Goal: Find specific page/section: Find specific page/section

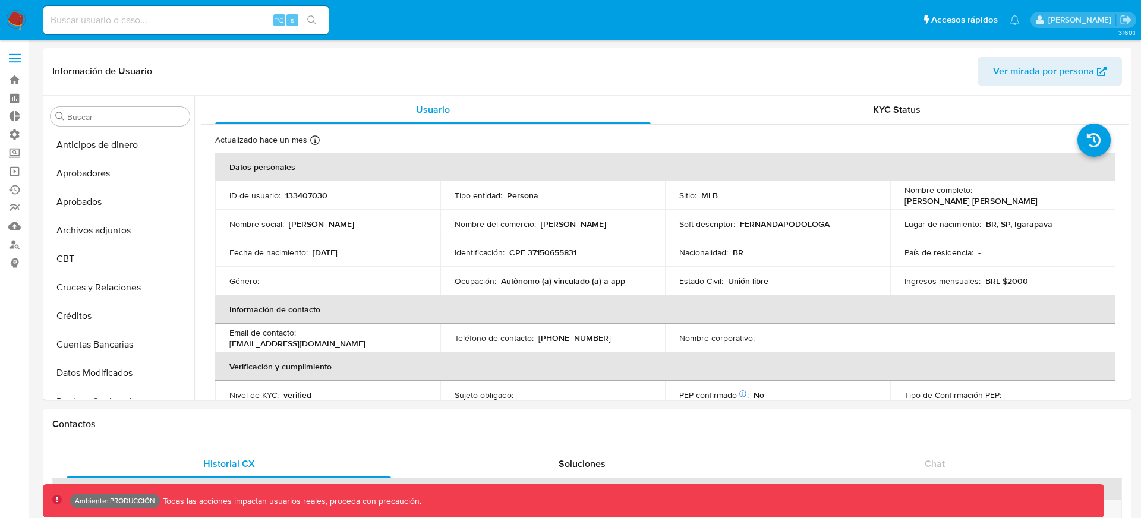
select select "10"
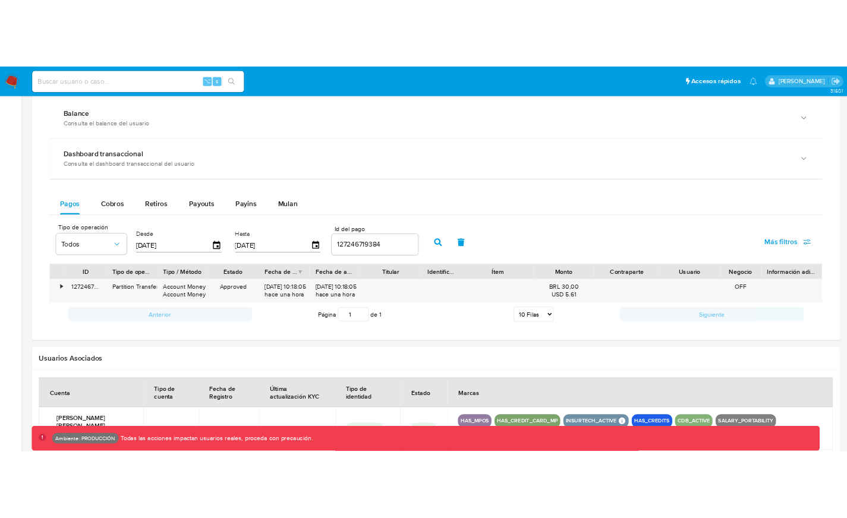
scroll to position [226, 0]
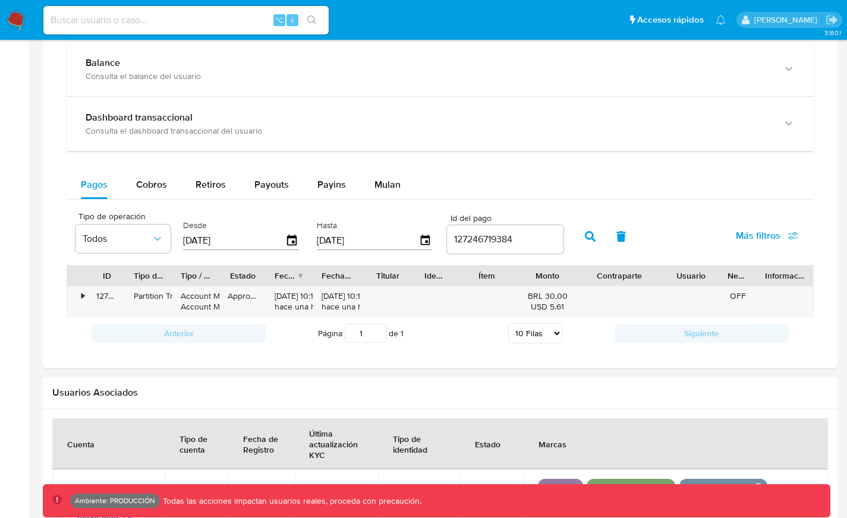
click at [585, 235] on icon "button" at bounding box center [590, 236] width 11 height 11
click at [776, 40] on div "Transaccionalidad Consulta el resumen de los movimientos del usuario Informació…" at bounding box center [440, 174] width 776 height 371
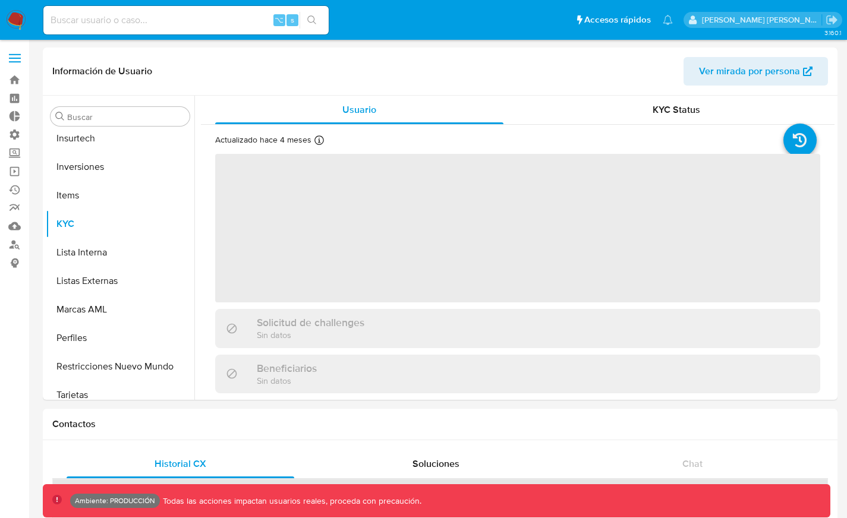
scroll to position [616, 0]
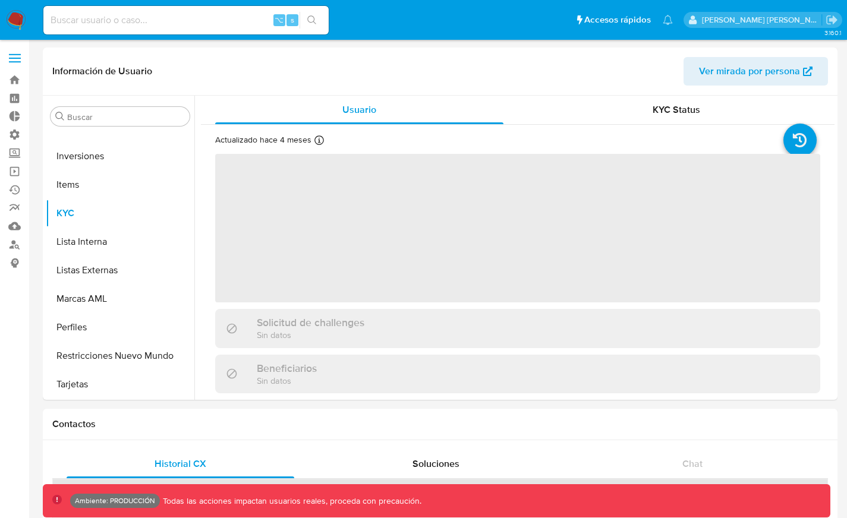
select select "10"
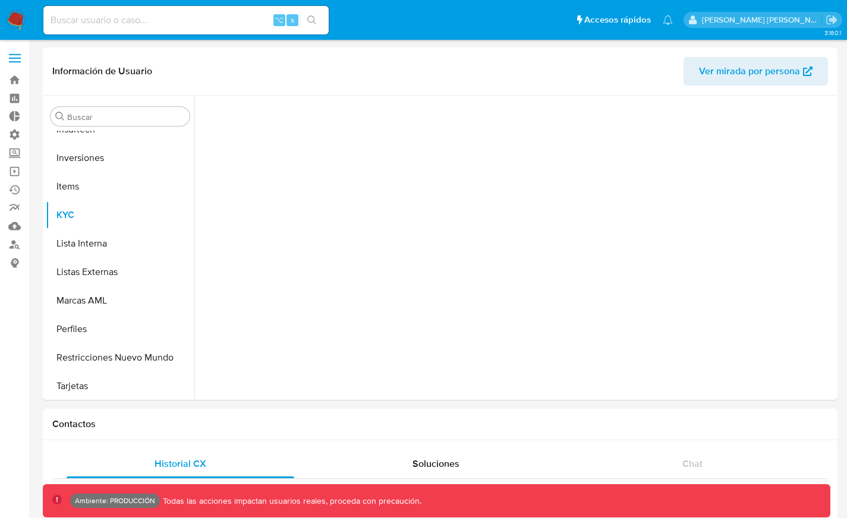
scroll to position [616, 0]
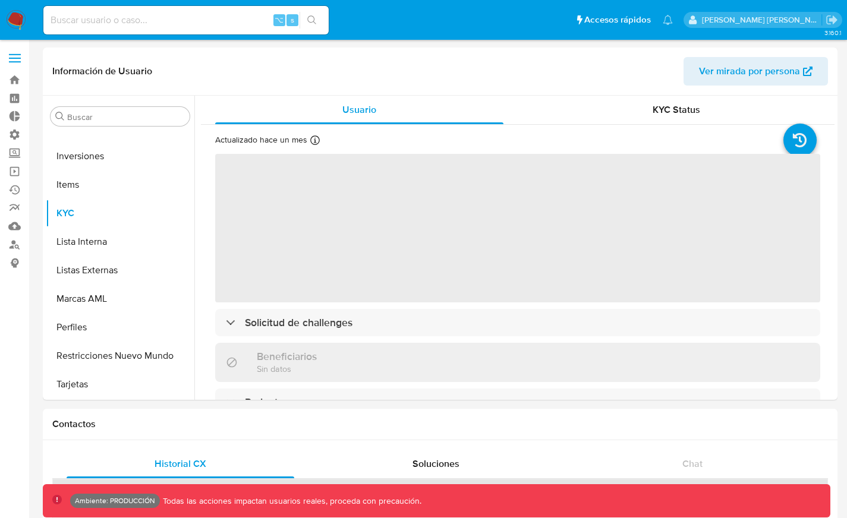
select select "10"
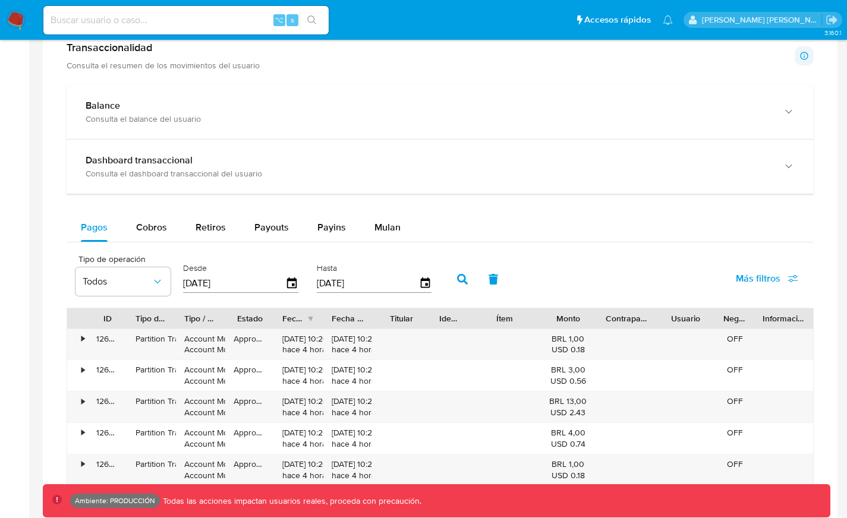
scroll to position [611, 0]
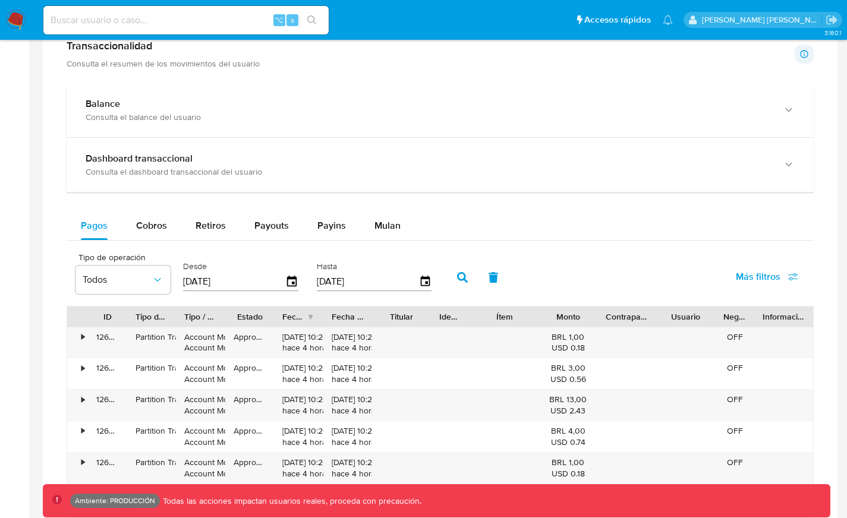
click at [457, 276] on icon "button" at bounding box center [462, 277] width 11 height 11
